Goal: Obtain resource: Download file/media

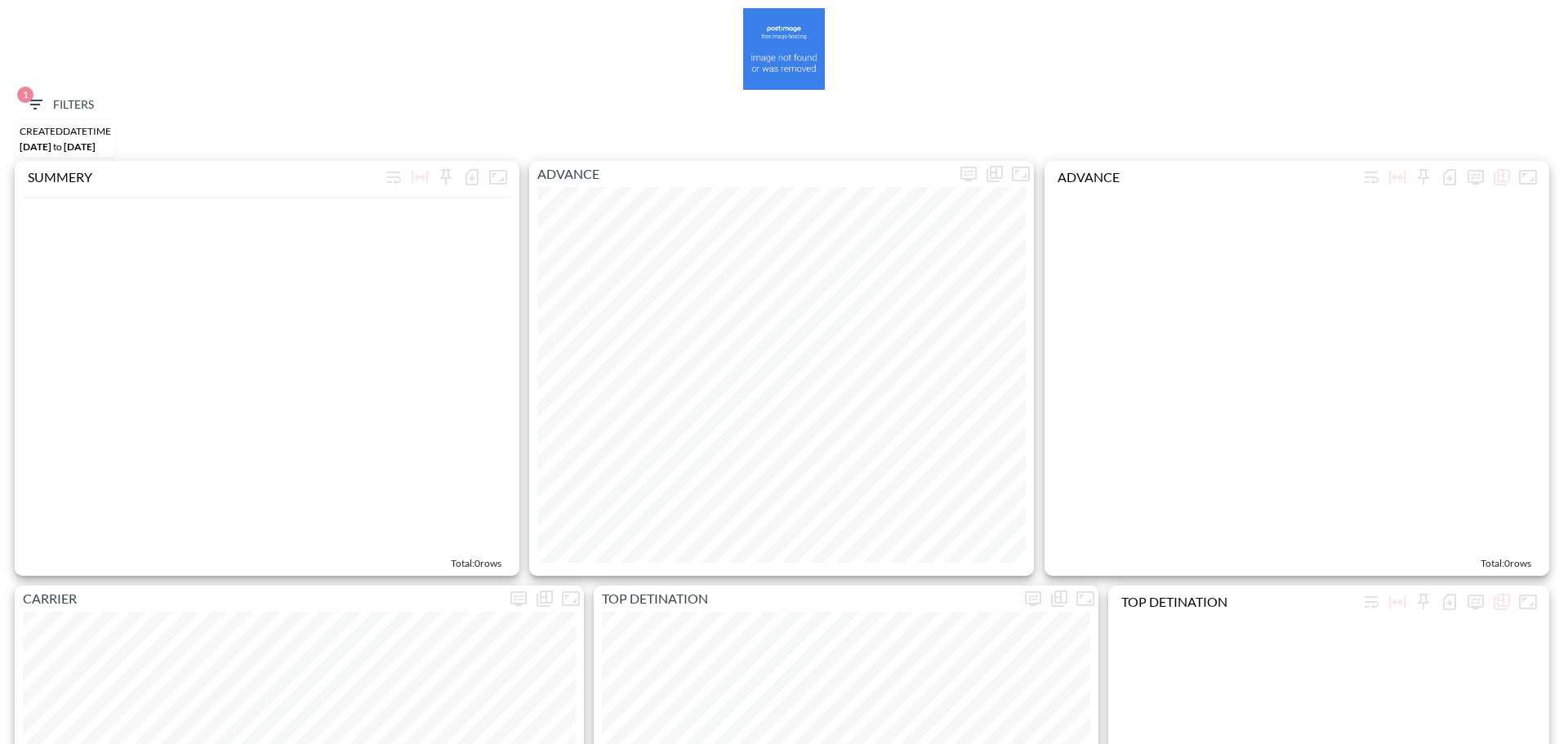
click at [36, 100] on icon "button" at bounding box center [34, 104] width 14 height 10
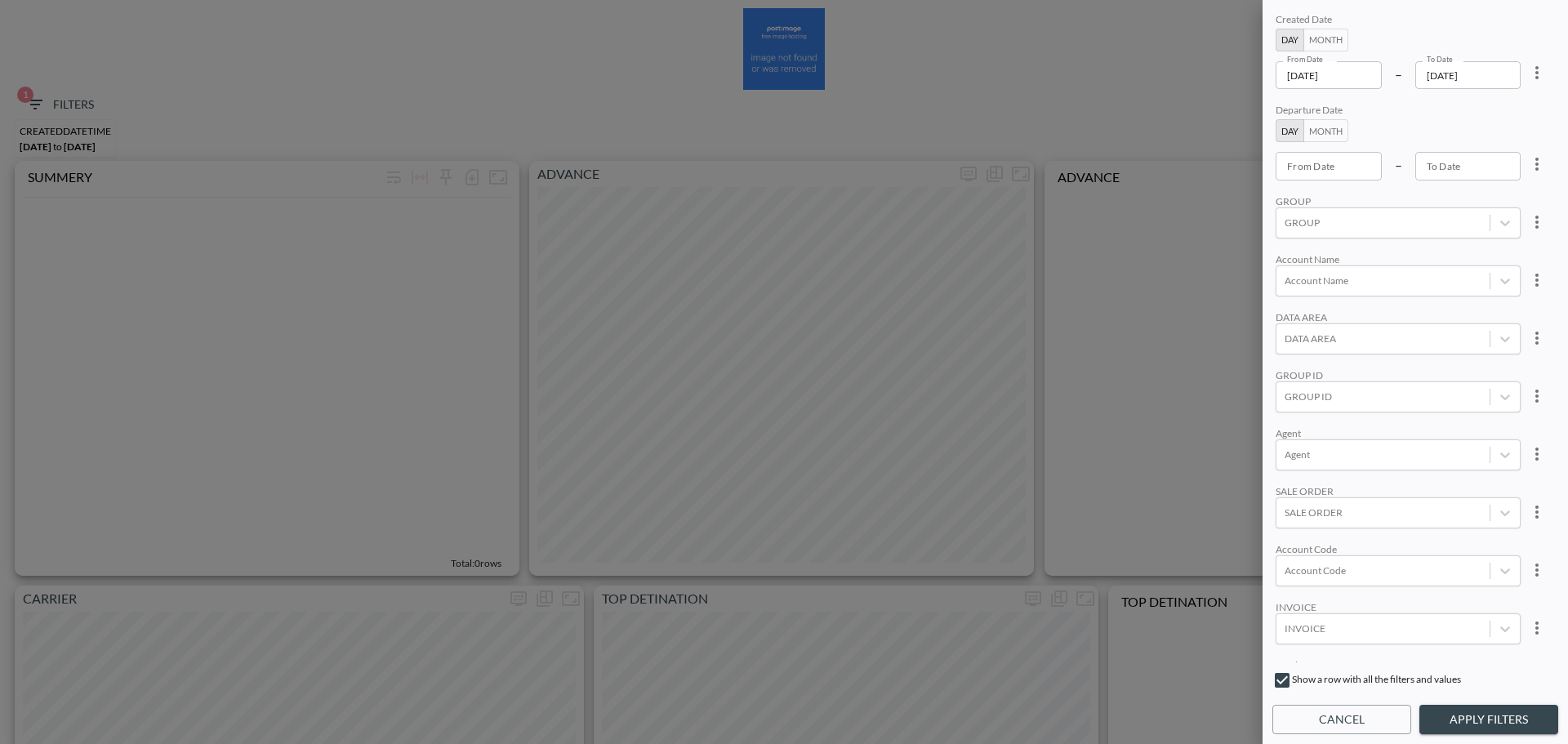
click at [1534, 71] on icon "more" at bounding box center [1536, 72] width 19 height 19
click at [1476, 106] on li "Clear" at bounding box center [1476, 110] width 147 height 29
click at [1351, 584] on div at bounding box center [1383, 581] width 197 height 15
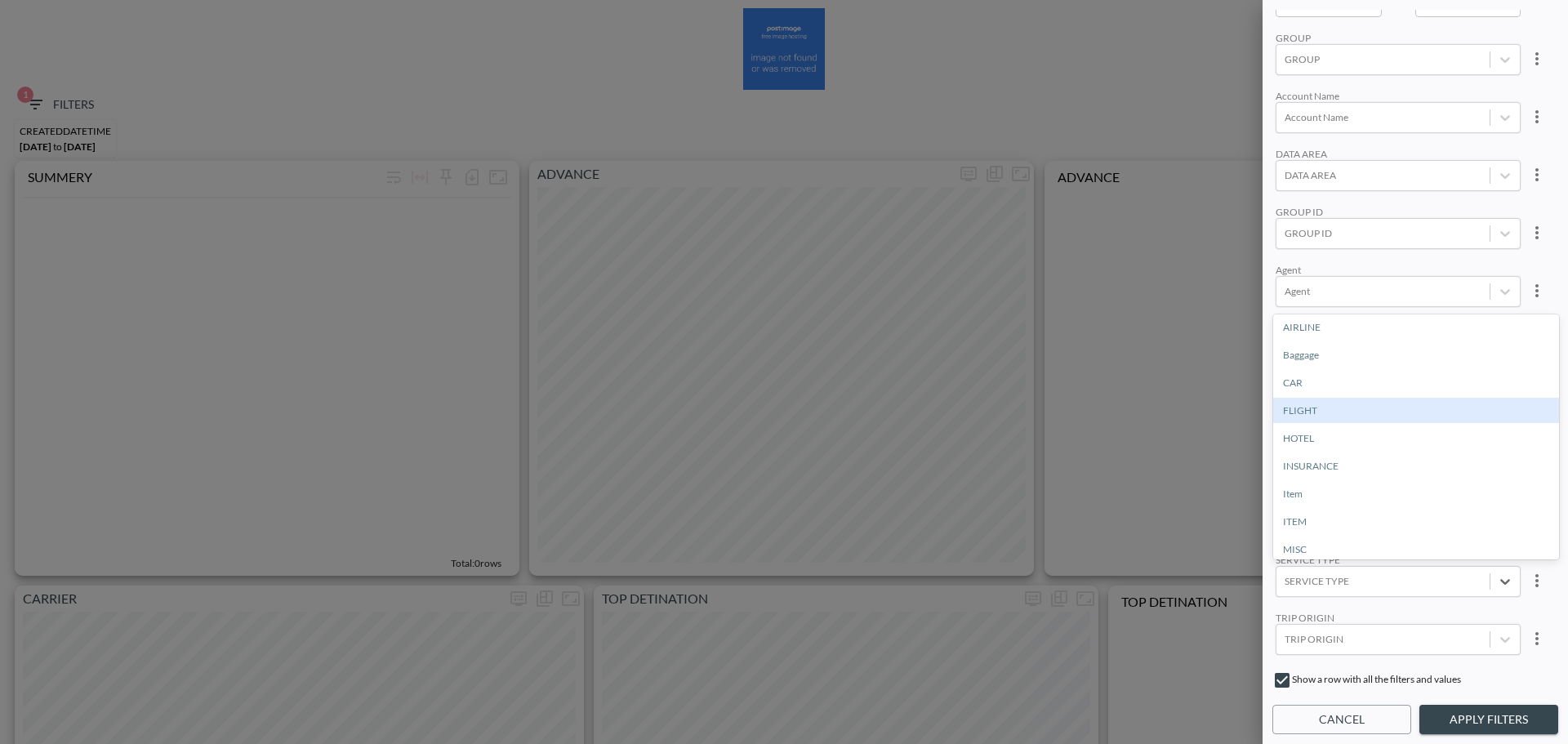
click at [1312, 409] on div "FLIGHT" at bounding box center [1416, 410] width 286 height 25
click at [1343, 415] on div "Account Code" at bounding box center [1383, 407] width 214 height 22
type input "R"
click at [1289, 349] on input "FRBL" at bounding box center [1287, 353] width 34 height 34
click at [1352, 409] on input "FRBL" at bounding box center [1346, 407] width 25 height 13
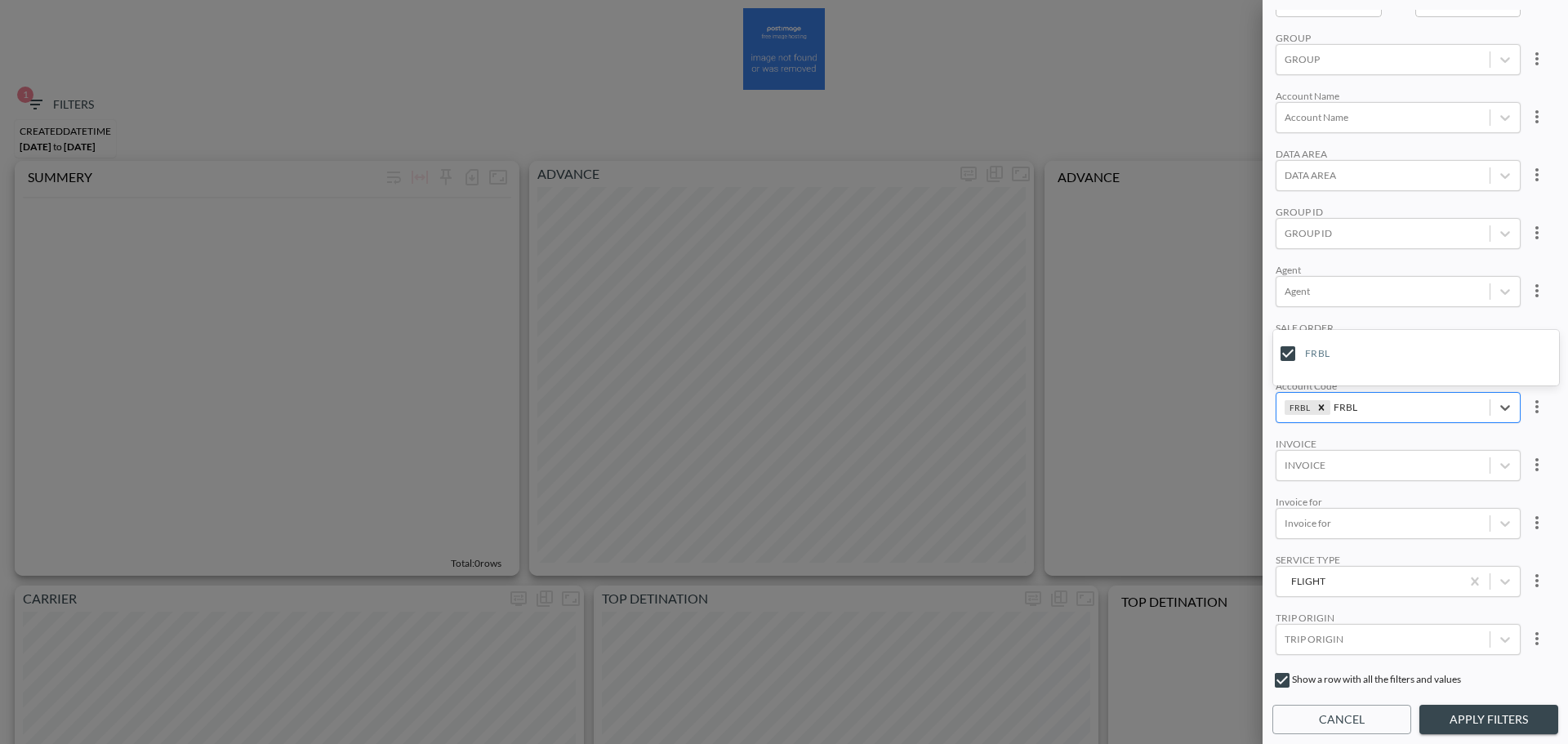
click at [1352, 409] on input "FRBL" at bounding box center [1346, 407] width 25 height 13
click at [1337, 351] on div "Create "FEBK"" at bounding box center [1423, 349] width 286 height 25
type input "FEBK"
click at [1419, 322] on div "SALE ORDER" at bounding box center [1397, 328] width 245 height 13
click at [1523, 729] on button "Apply Filters" at bounding box center [1488, 720] width 139 height 30
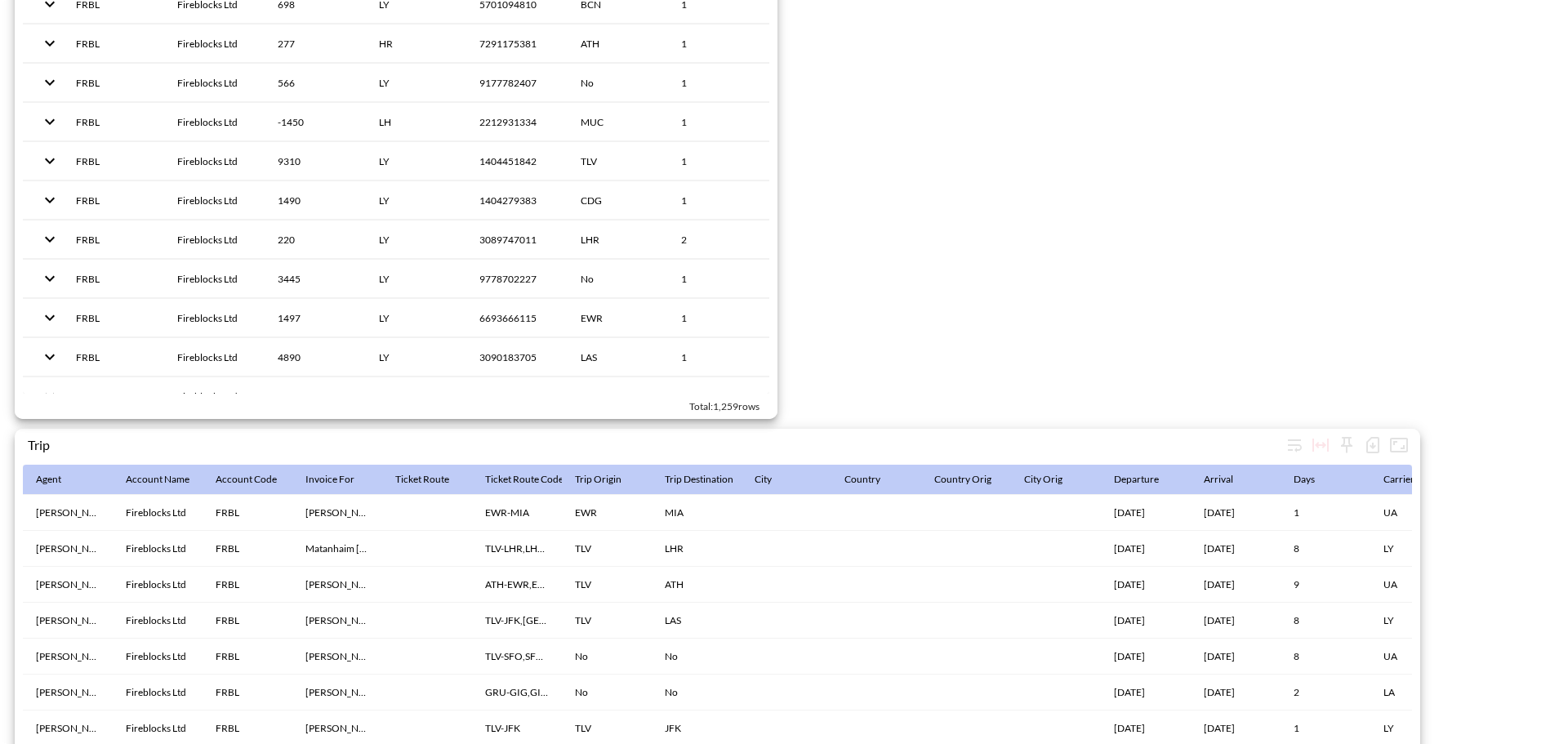
scroll to position [2523, 0]
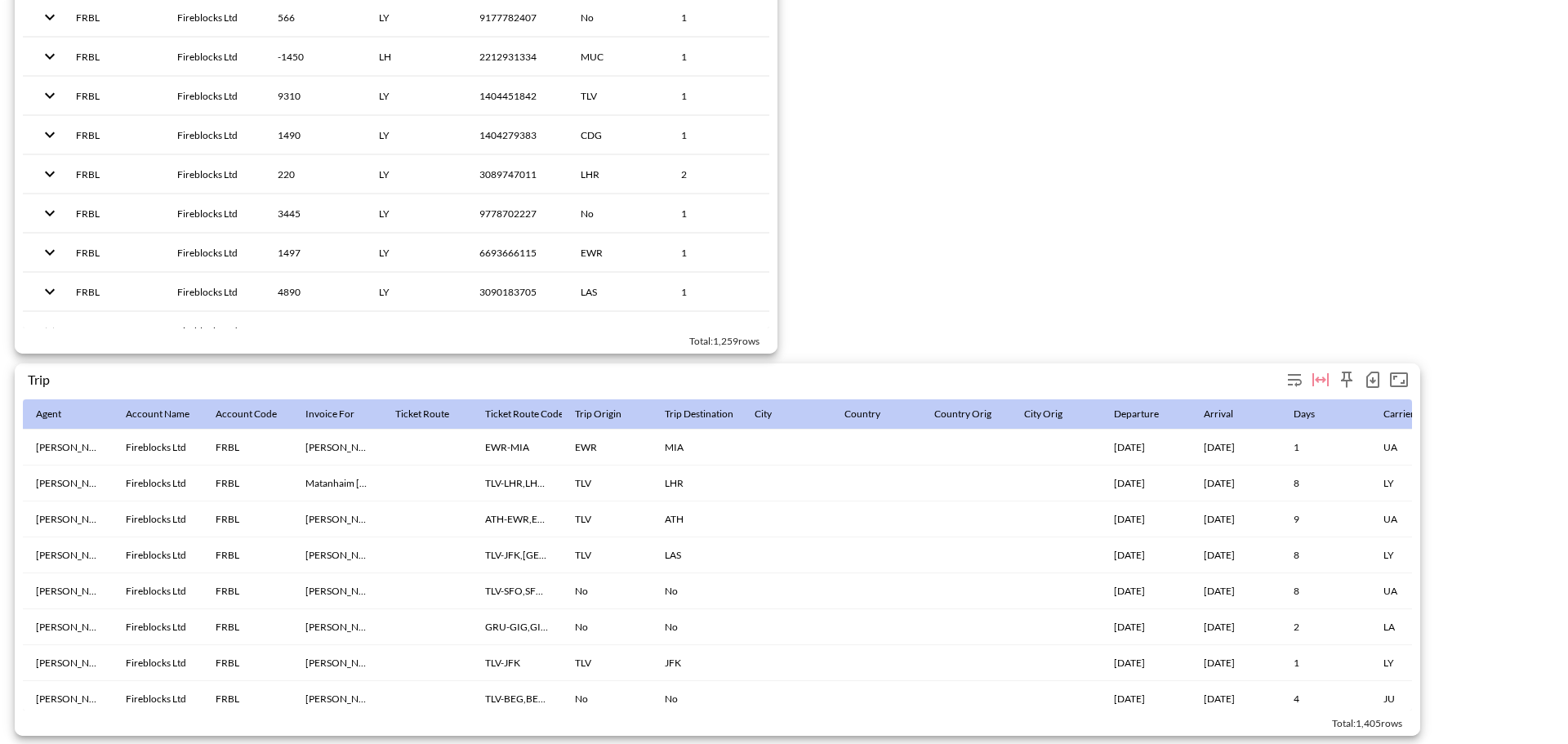
click at [1370, 377] on icon "button" at bounding box center [1373, 381] width 7 height 7
click at [1319, 407] on li "Download CSV ( 1,405 Rows )" at bounding box center [1280, 405] width 209 height 29
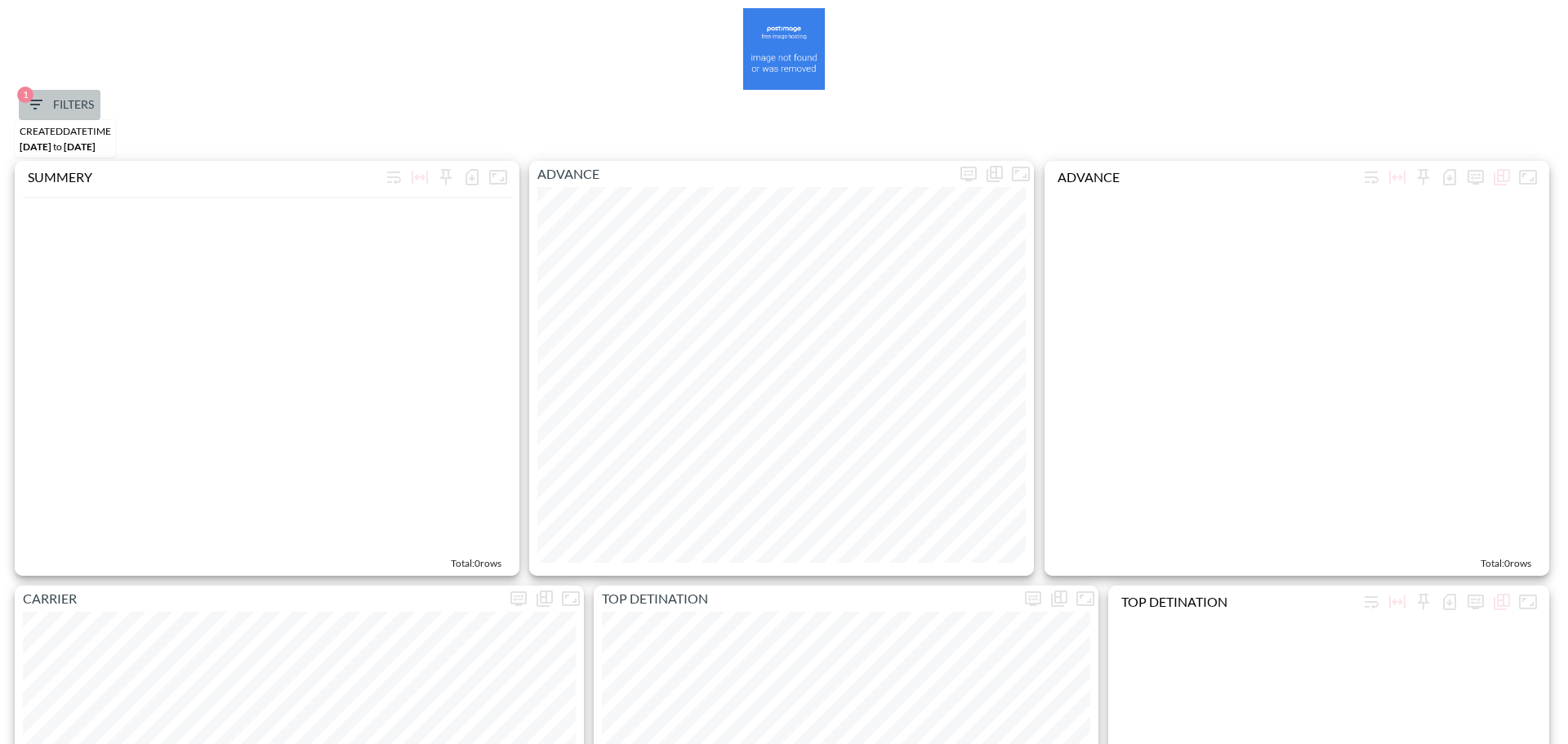
click at [61, 98] on span "1 Filters" at bounding box center [60, 105] width 69 height 20
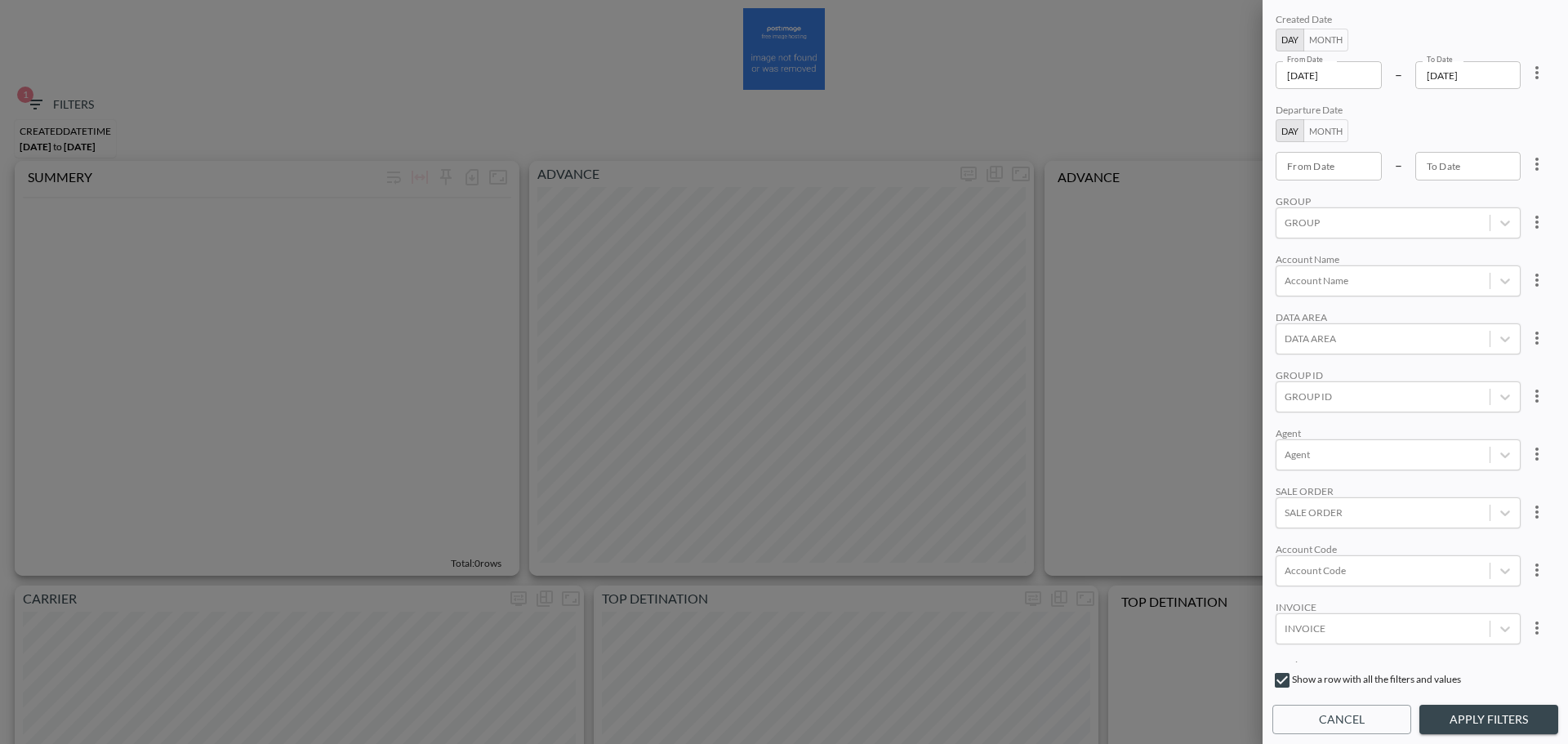
click at [1536, 71] on icon "more" at bounding box center [1536, 72] width 19 height 19
click at [1492, 115] on li "Clear" at bounding box center [1476, 110] width 147 height 29
click at [1340, 562] on div "Account Code" at bounding box center [1383, 570] width 214 height 22
click at [1296, 525] on input "FRBK" at bounding box center [1287, 516] width 34 height 34
type input "FRBK"
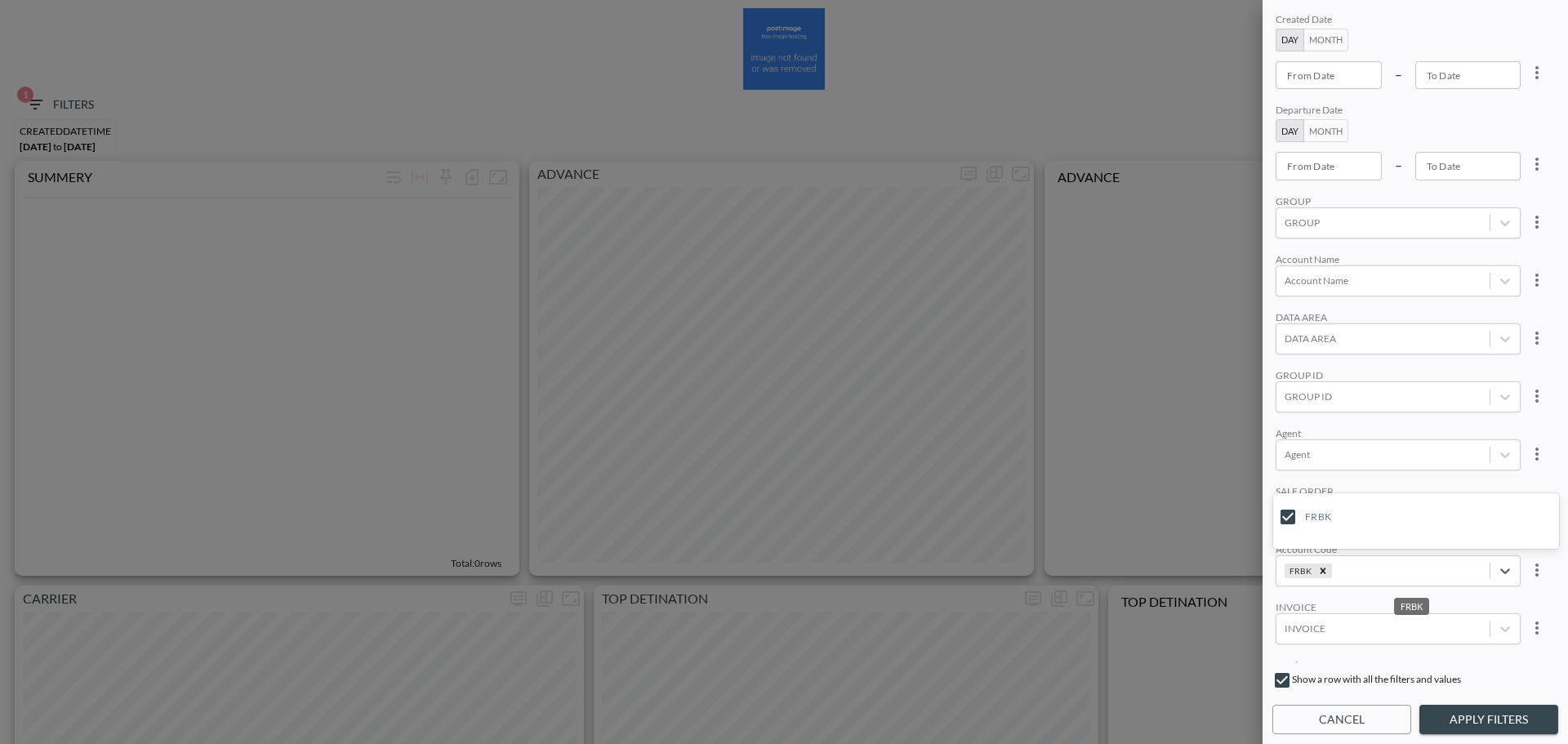
click at [1384, 477] on div "Created Date Day Month From Date From Date – To Date To Date Departure Date Day…" at bounding box center [1415, 336] width 286 height 652
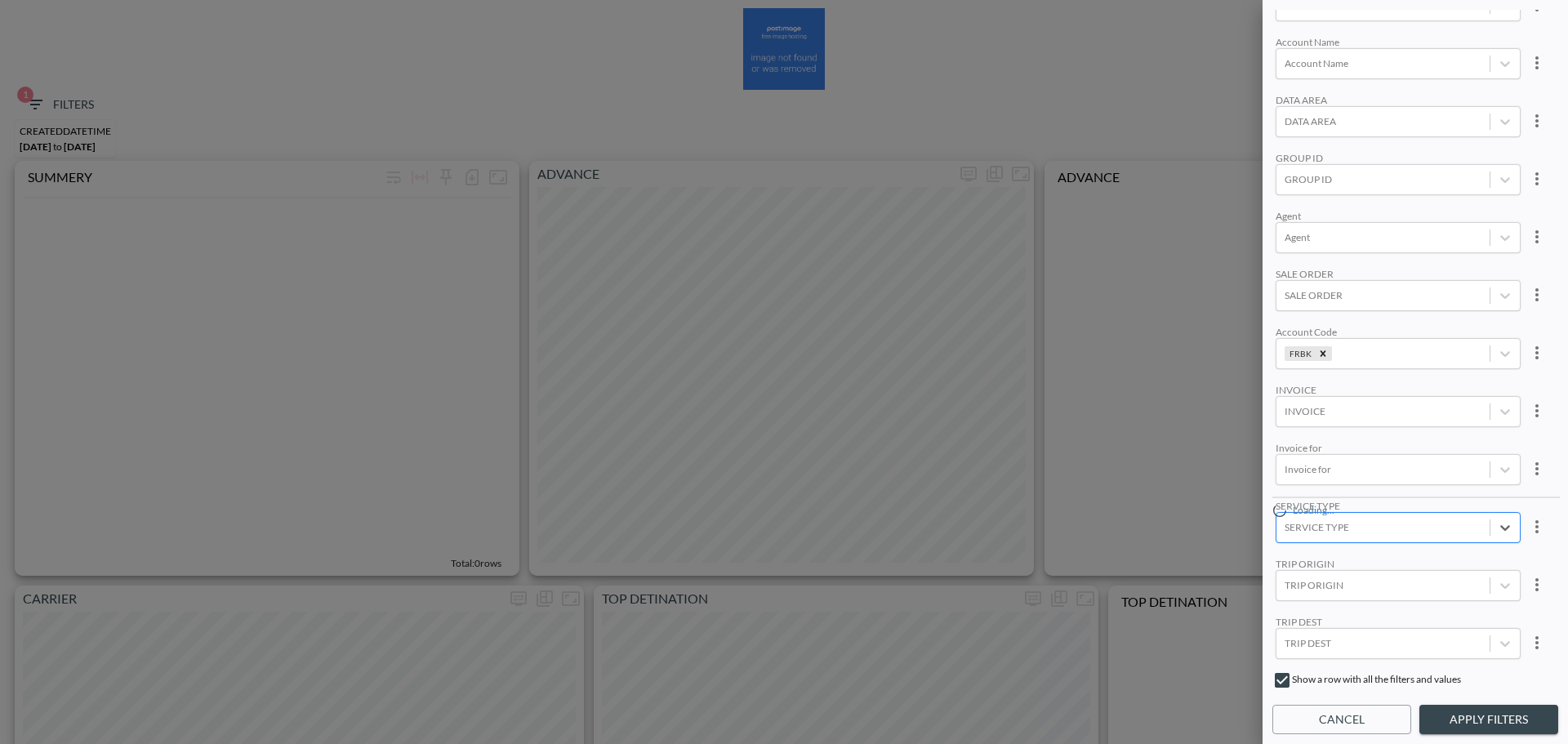
click at [1327, 530] on div "SERVICE TYPE" at bounding box center [1397, 527] width 245 height 31
click at [1343, 350] on div "FLIGHT" at bounding box center [1416, 348] width 286 height 25
click at [1522, 718] on button "Apply Filters" at bounding box center [1488, 720] width 139 height 30
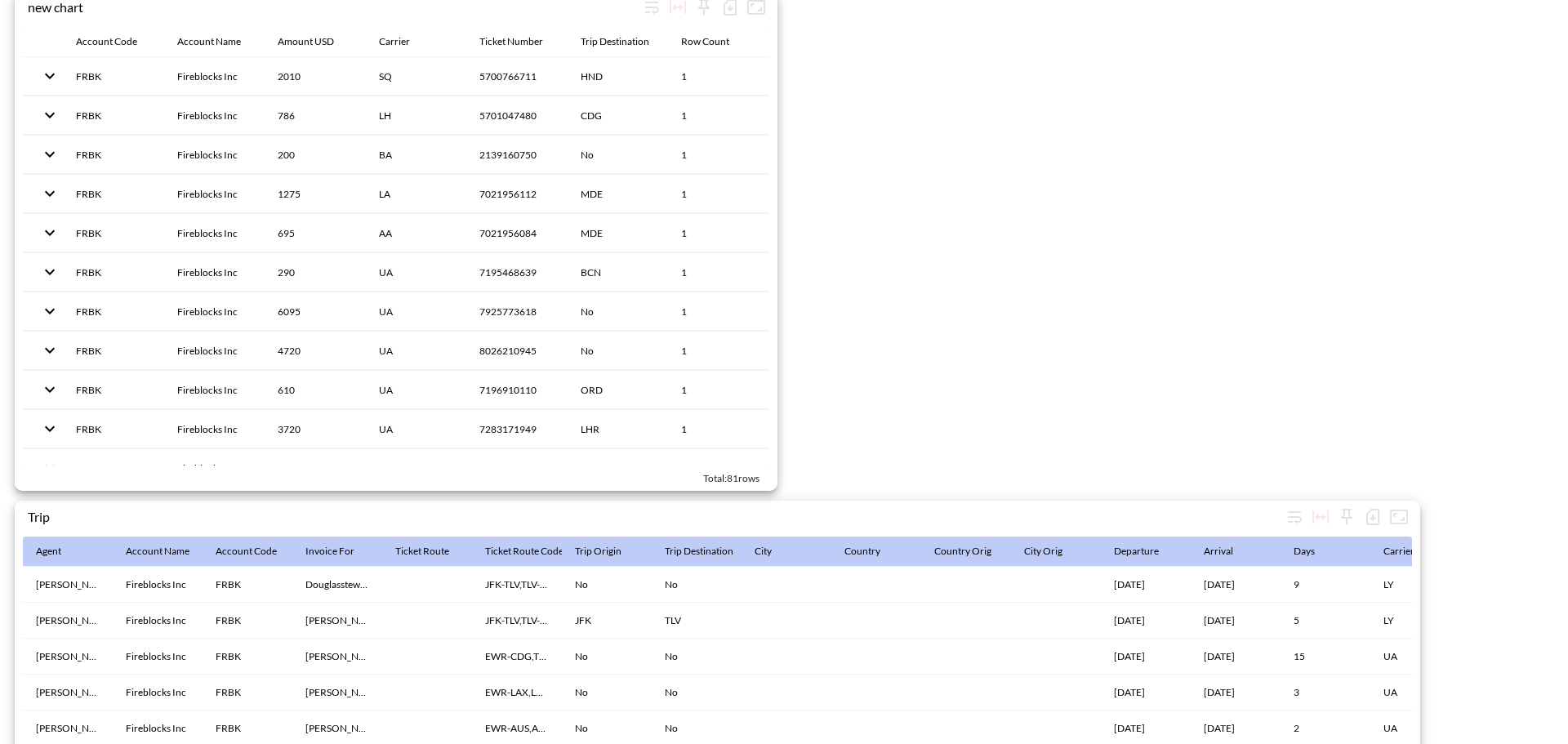
scroll to position [2523, 0]
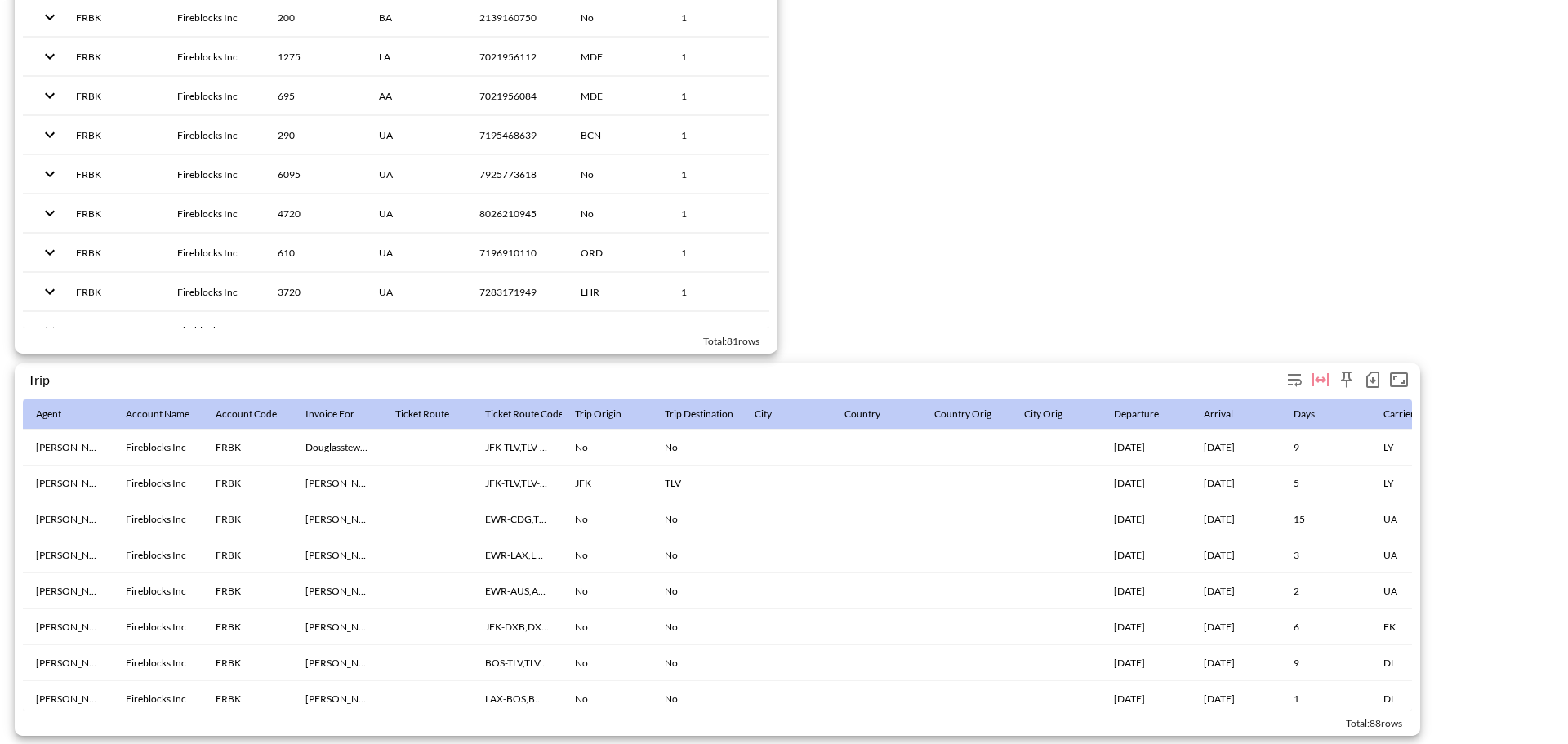
click at [1373, 370] on icon "button" at bounding box center [1372, 379] width 19 height 19
click at [1235, 398] on li "Download CSV ( 88 Rows )" at bounding box center [1289, 405] width 192 height 29
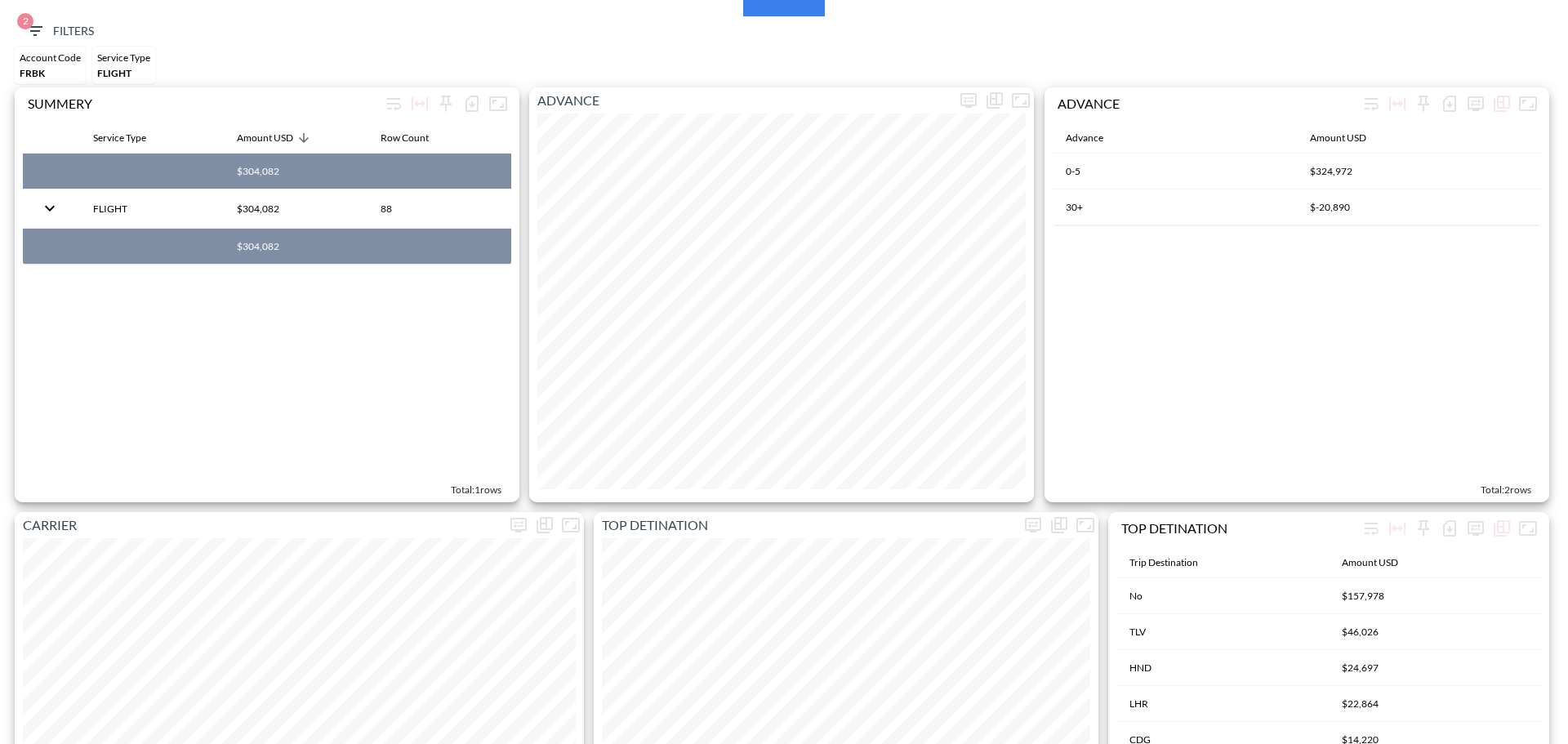
scroll to position [0, 0]
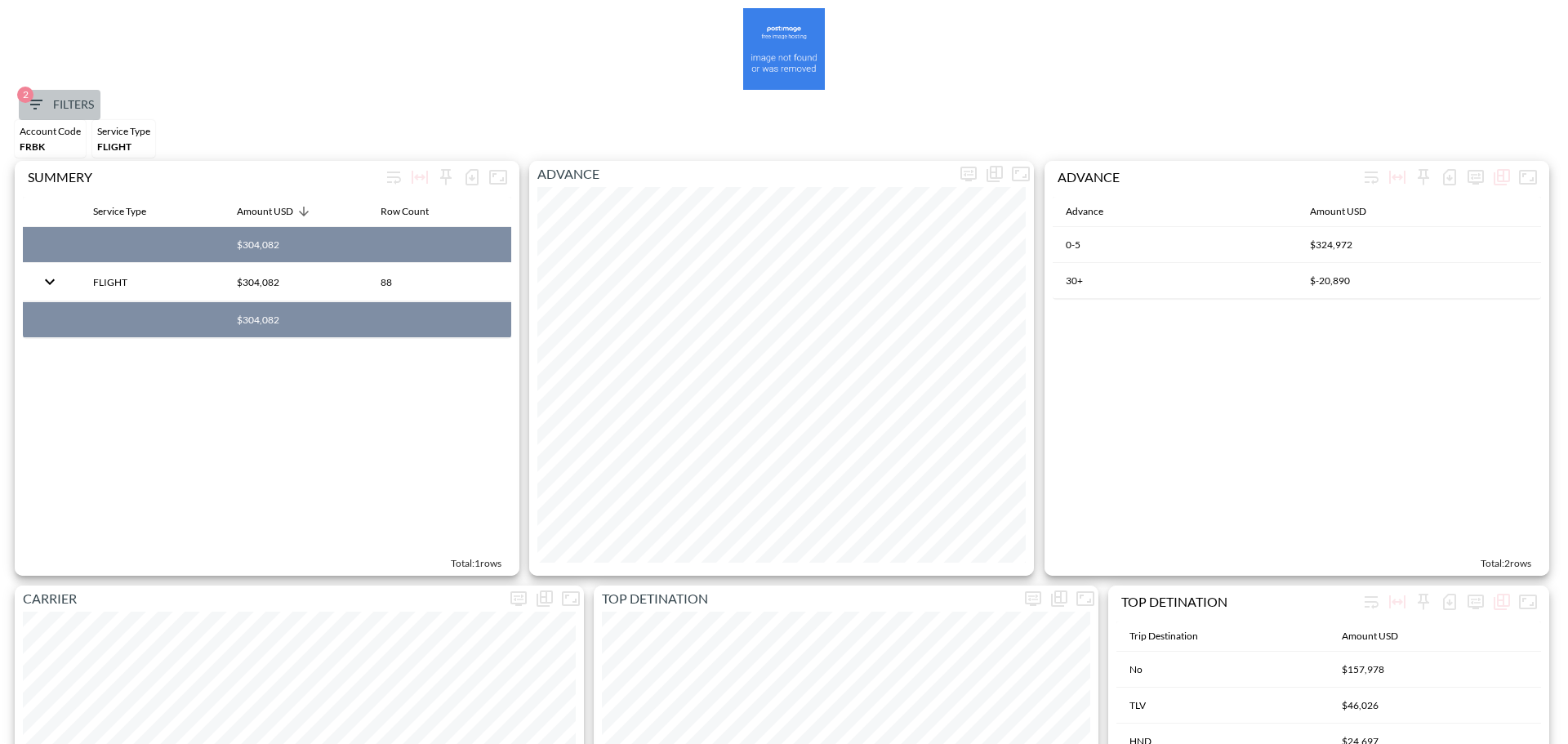
click at [59, 96] on span "2 Filters" at bounding box center [60, 105] width 69 height 20
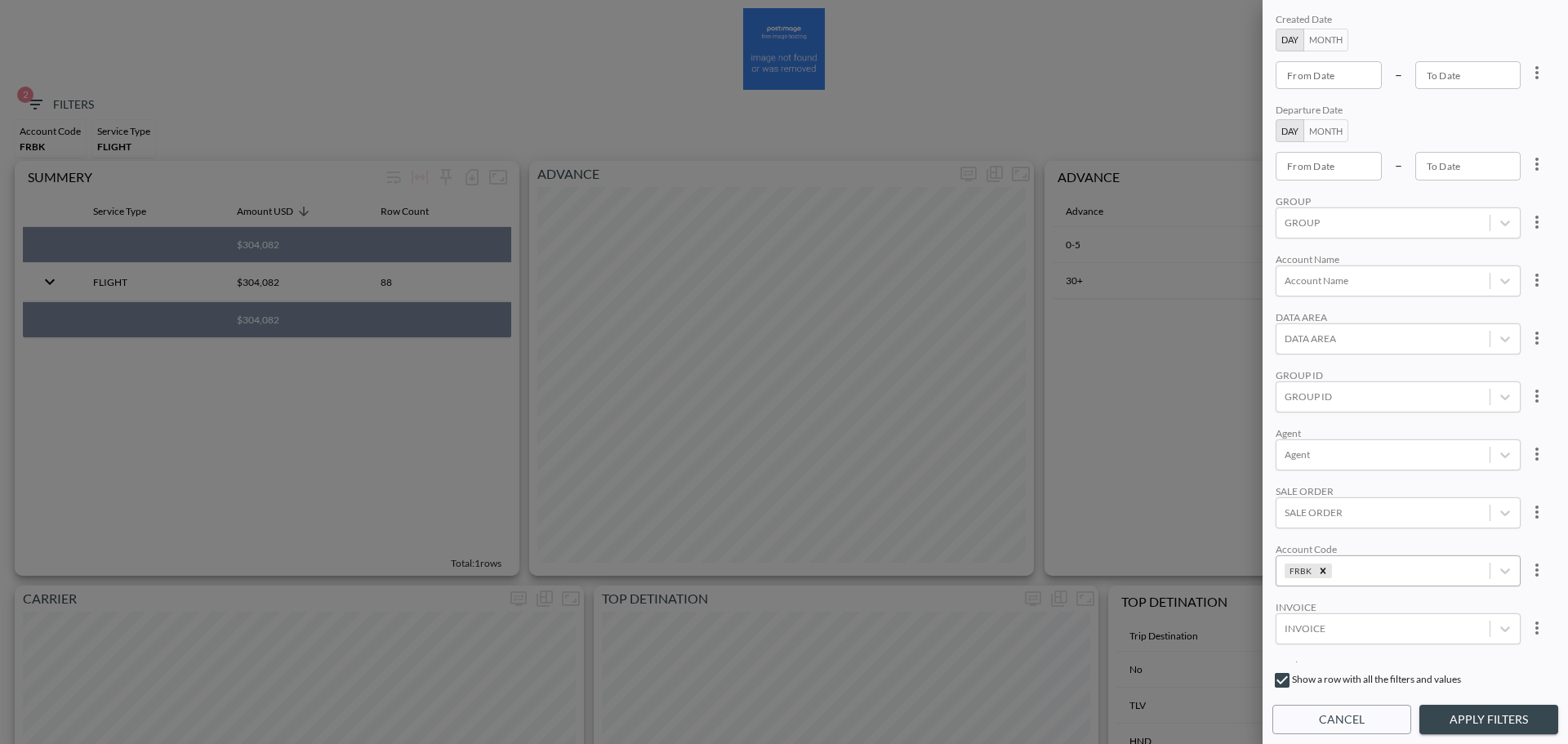
click at [1384, 560] on div "FRBK" at bounding box center [1383, 570] width 214 height 22
click at [1289, 520] on input "FRBL" at bounding box center [1287, 516] width 34 height 34
type input "FRBL"
click at [1412, 425] on div "Created Date Day Month From Date From Date – To Date To Date Departure Date Day…" at bounding box center [1415, 336] width 286 height 652
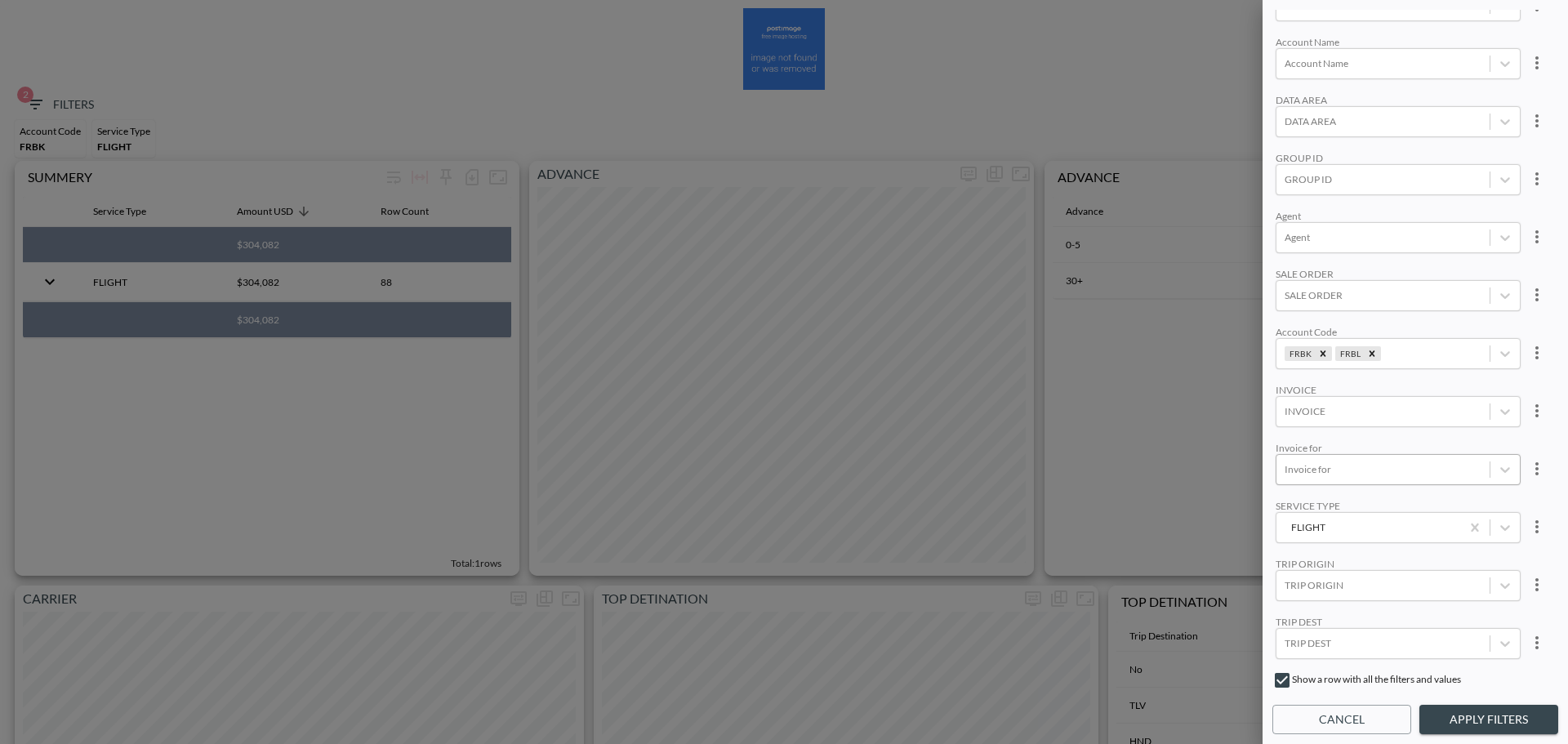
click at [1354, 464] on div at bounding box center [1383, 469] width 197 height 15
paste input "[PERSON_NAME]"
click at [1365, 409] on div "Create "[PERSON_NAME]"" at bounding box center [1423, 403] width 286 height 25
type input "[PERSON_NAME]"
click at [1451, 720] on button "Apply Filters" at bounding box center [1488, 720] width 139 height 30
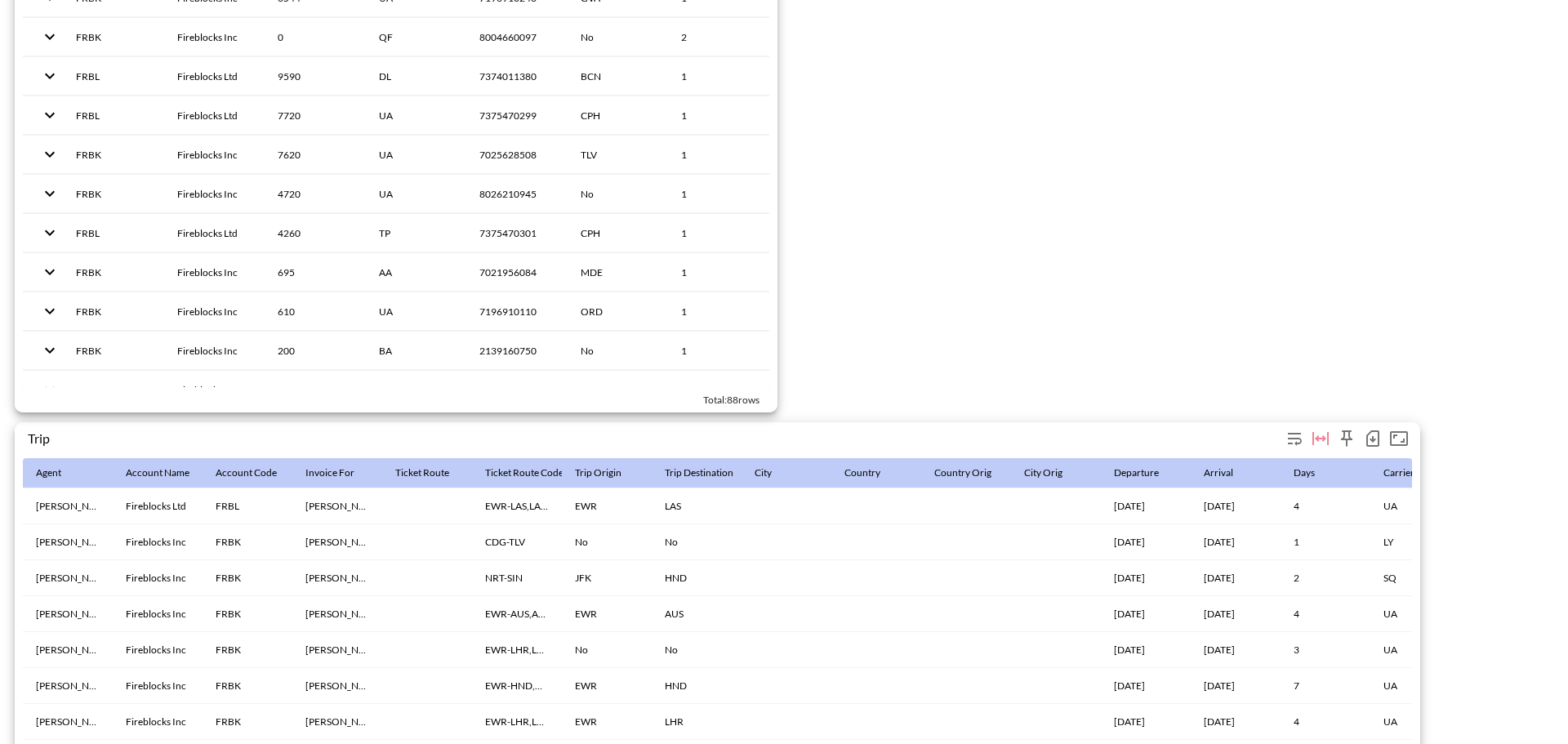
scroll to position [572, 0]
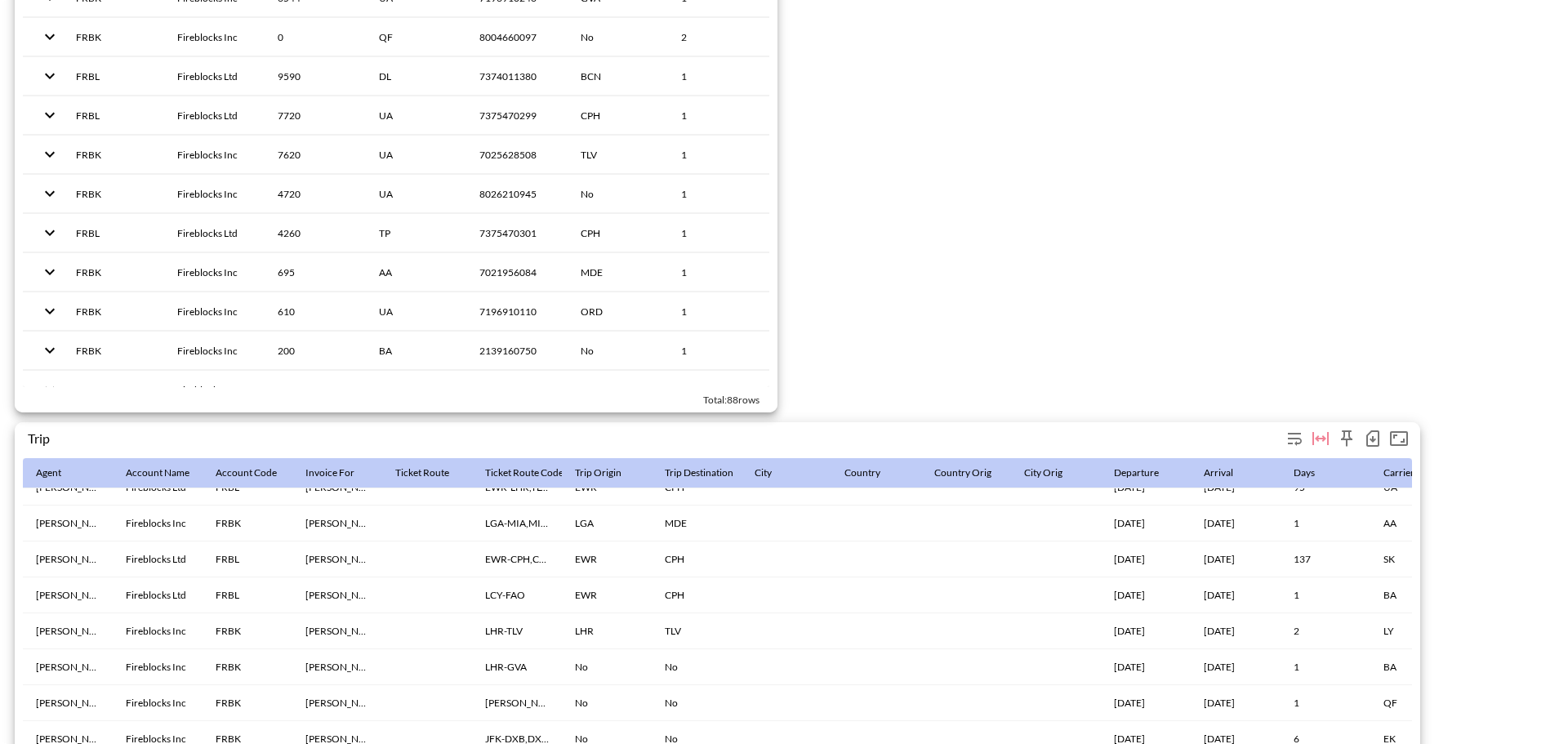
click at [1375, 439] on icon "button" at bounding box center [1373, 440] width 7 height 7
click at [1352, 475] on li "Download CSV ( 95 Rows )" at bounding box center [1289, 472] width 192 height 29
